Goal: Check status

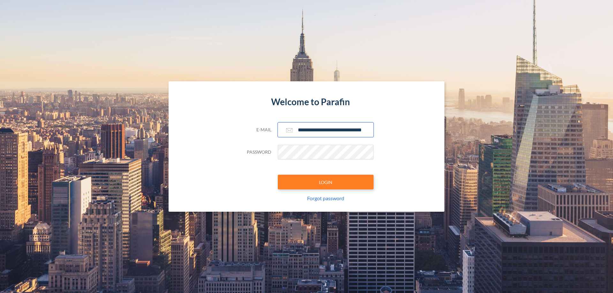
type input "**********"
click at [326, 182] on button "LOGIN" at bounding box center [326, 182] width 96 height 15
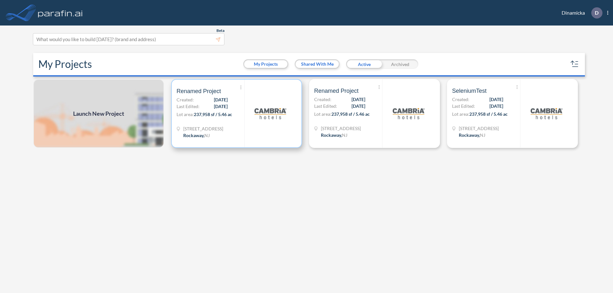
scroll to position [2, 0]
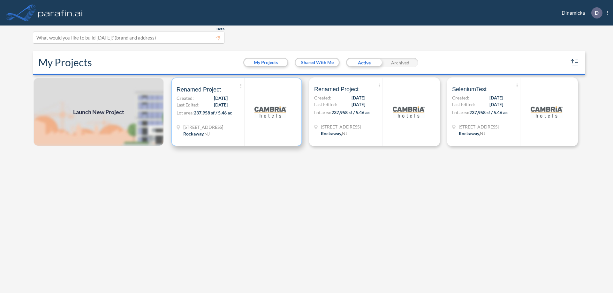
click at [236, 112] on p "Lot area: 237,958 sf / 5.46 ac" at bounding box center [210, 113] width 68 height 9
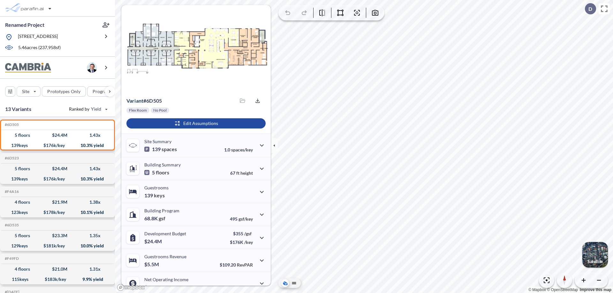
scroll to position [32, 0]
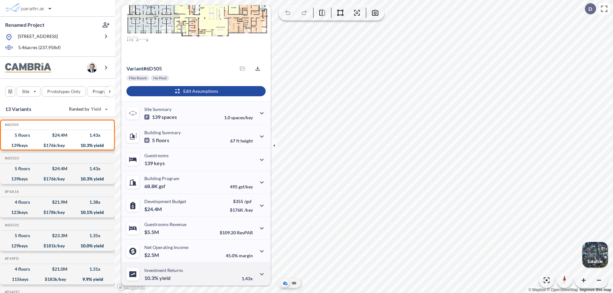
click at [195, 274] on div "Investment Returns 10.3% yield 1.43x" at bounding box center [195, 274] width 149 height 23
